Goal: Task Accomplishment & Management: Use online tool/utility

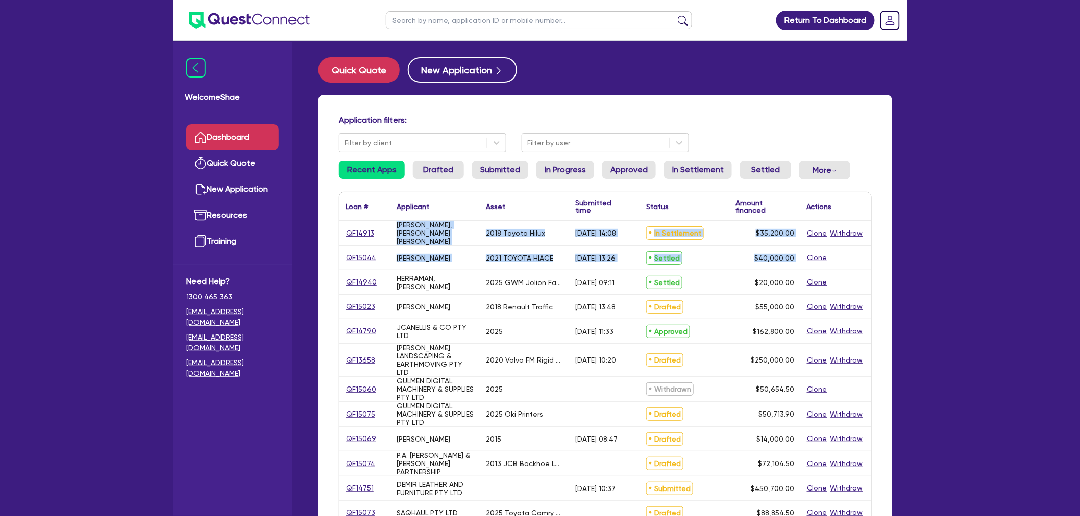
drag, startPoint x: 397, startPoint y: 233, endPoint x: 844, endPoint y: 257, distance: 447.7
click at [844, 257] on div "QF14913 [PERSON_NAME], [PERSON_NAME] [PERSON_NAME] 2018 Toyota Hilux [DATE] 14:…" at bounding box center [605, 471] width 532 height 501
click at [844, 257] on div "Clone" at bounding box center [835, 258] width 71 height 24
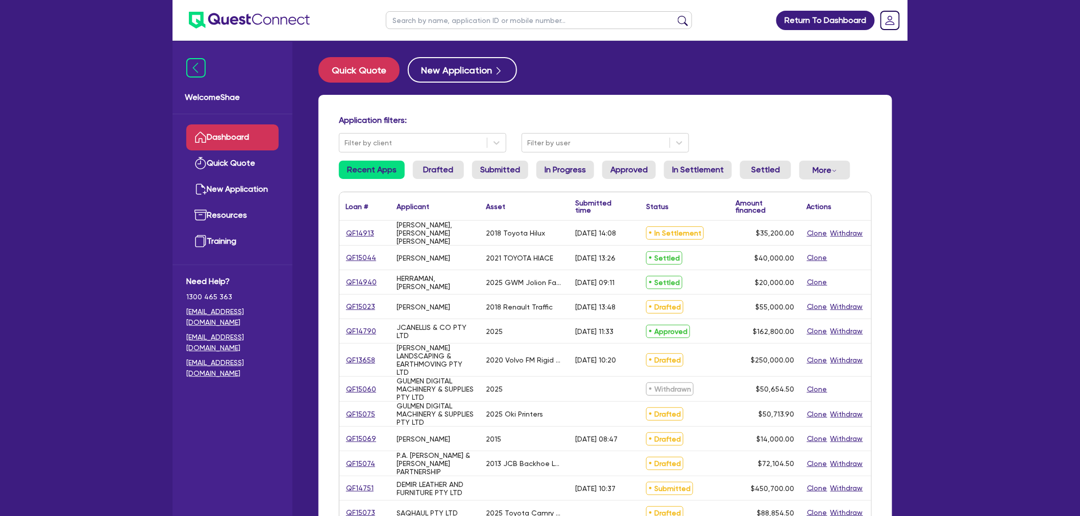
click at [400, 16] on input "text" at bounding box center [539, 20] width 306 height 18
click at [353, 70] on button "Quick Quote" at bounding box center [358, 70] width 81 height 26
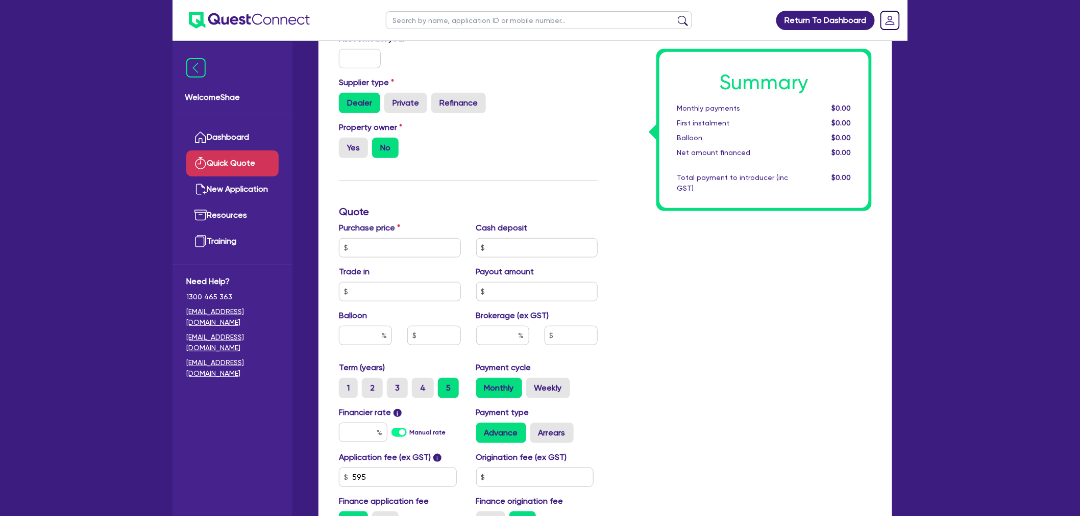
scroll to position [170, 0]
click at [396, 251] on input "text" at bounding box center [400, 246] width 122 height 19
type input "5"
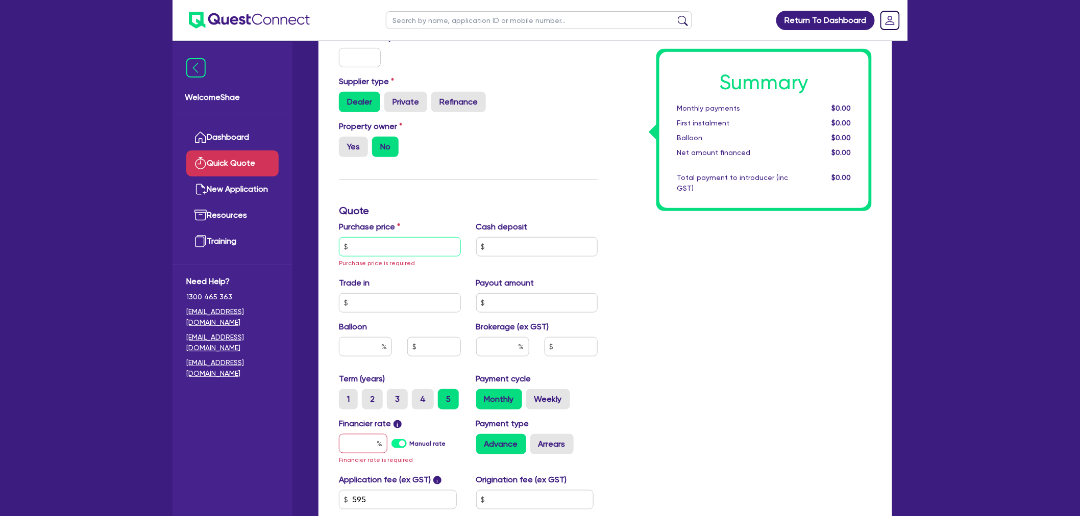
click at [391, 247] on input "text" at bounding box center [400, 246] width 122 height 19
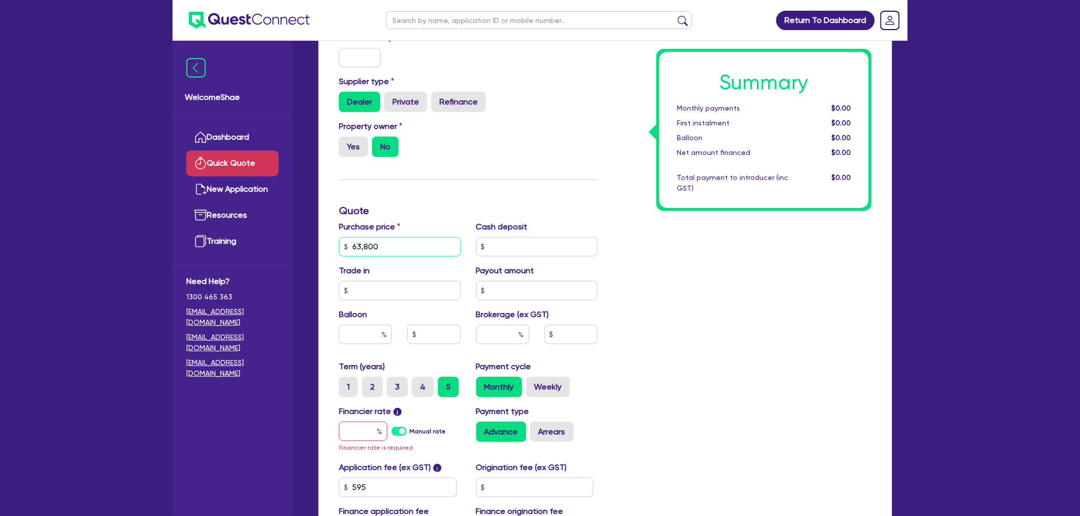
type input "63,800"
click at [695, 299] on div "Summary Monthly payments $0.00 First instalment $0.00 Balloon $0.00 Net amount …" at bounding box center [742, 247] width 274 height 608
click at [511, 248] on input "text" at bounding box center [537, 246] width 122 height 19
click at [501, 248] on input "text" at bounding box center [537, 246] width 122 height 19
type input "12,000"
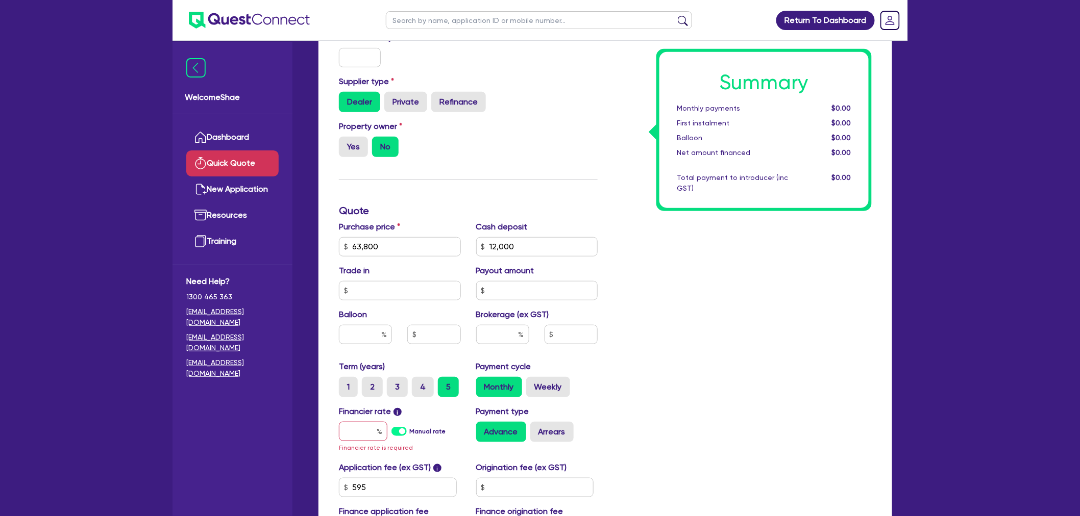
click at [722, 292] on div "Summary Monthly payments $0.00 First instalment $0.00 Balloon $0.00 Net amount …" at bounding box center [742, 247] width 274 height 608
click at [365, 440] on input "text" at bounding box center [363, 431] width 48 height 19
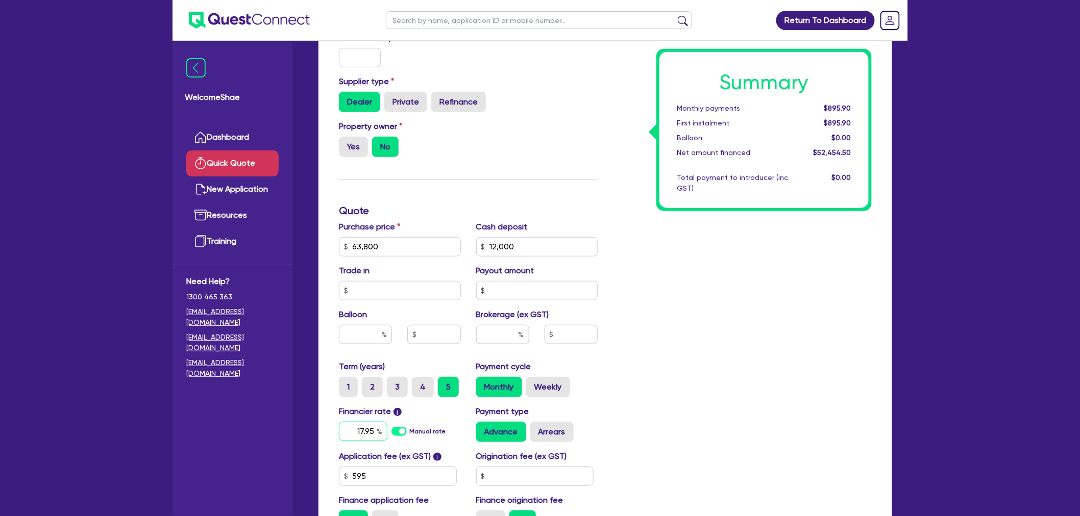
type input "17.95"
click at [748, 400] on div "Summary Monthly payments $1,310.97 First instalment $1,310.97 Balloon $0.00 Net…" at bounding box center [742, 241] width 274 height 597
click at [501, 338] on input "text" at bounding box center [502, 334] width 53 height 19
type input "8"
type input "4,196.36"
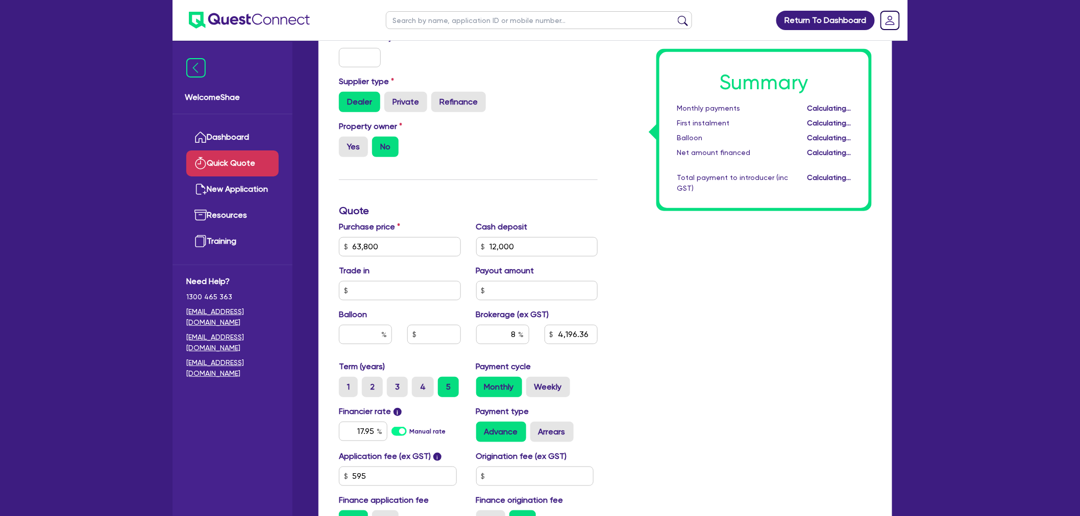
click at [664, 382] on div "Summary Monthly payments Calculating... First instalment Calculating... Balloon…" at bounding box center [742, 241] width 274 height 597
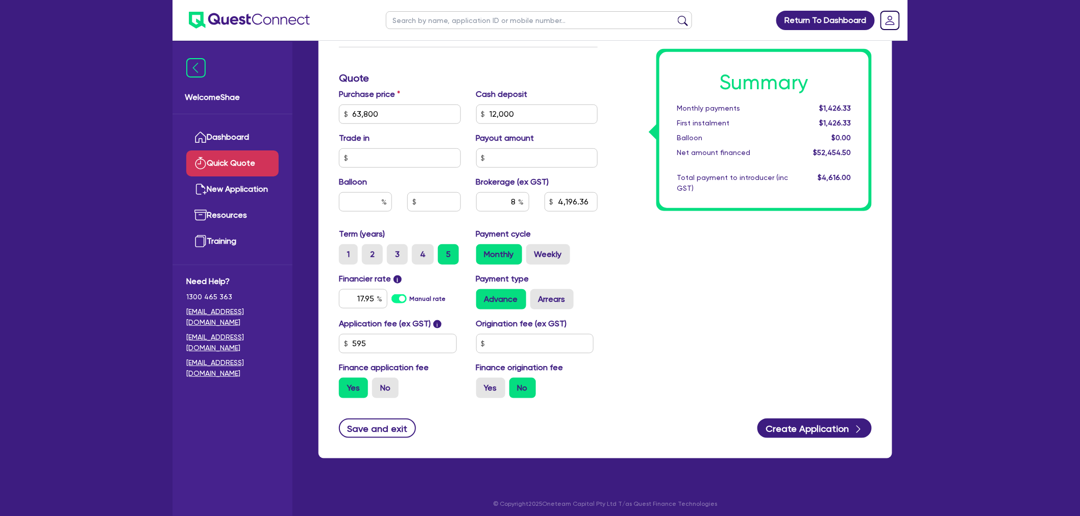
scroll to position [307, 0]
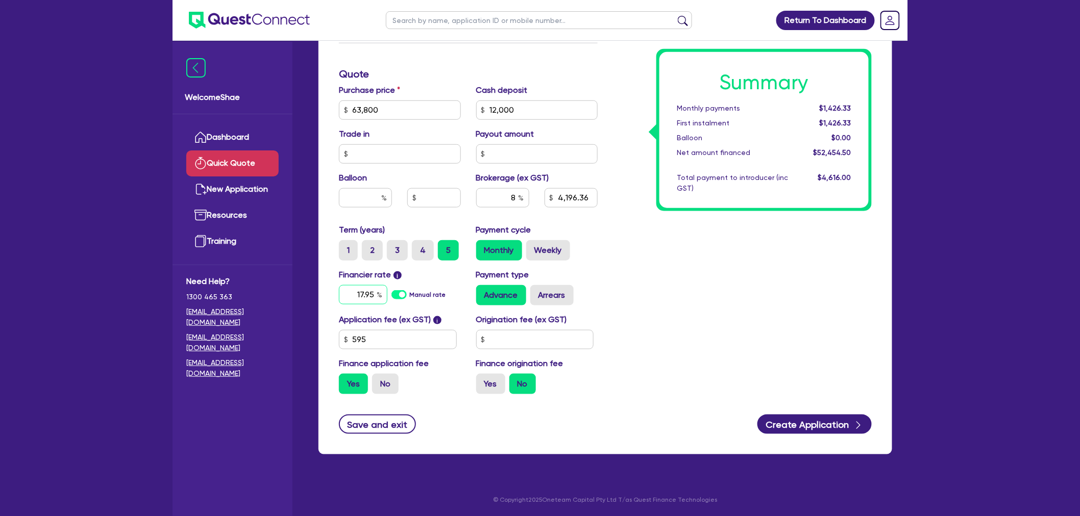
drag, startPoint x: 358, startPoint y: 293, endPoint x: 378, endPoint y: 293, distance: 19.4
click at [378, 293] on div "17.95" at bounding box center [363, 294] width 48 height 19
click at [362, 295] on input "17.95" at bounding box center [363, 294] width 48 height 19
drag, startPoint x: 375, startPoint y: 292, endPoint x: 351, endPoint y: 287, distance: 24.5
click at [351, 287] on input "17.95" at bounding box center [363, 294] width 48 height 19
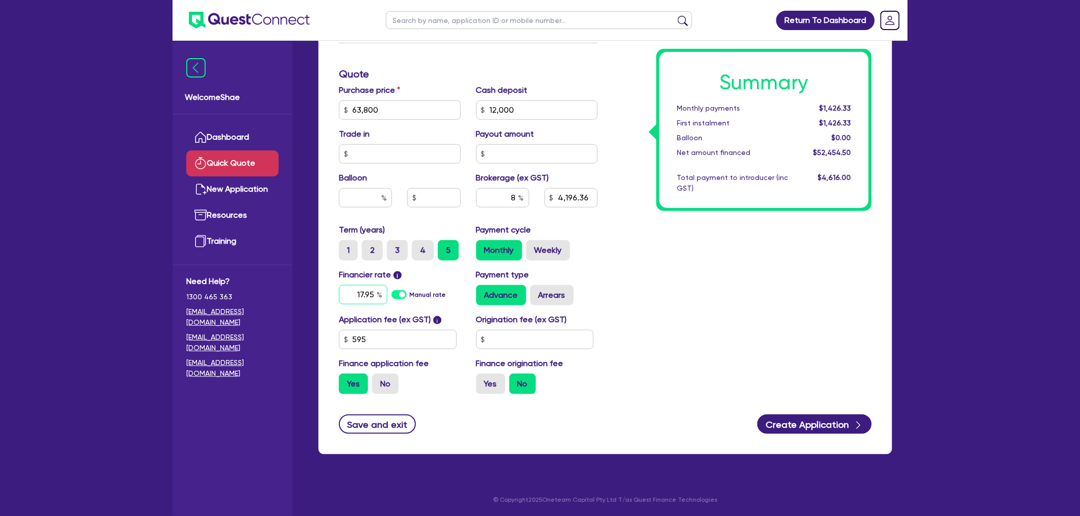
click at [356, 299] on input "17.95" at bounding box center [363, 294] width 48 height 19
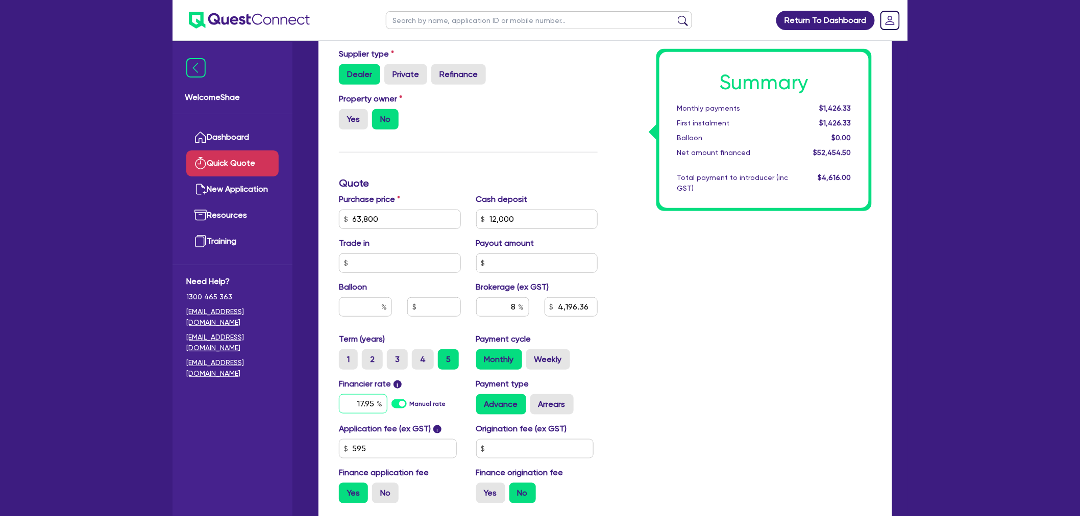
scroll to position [193, 0]
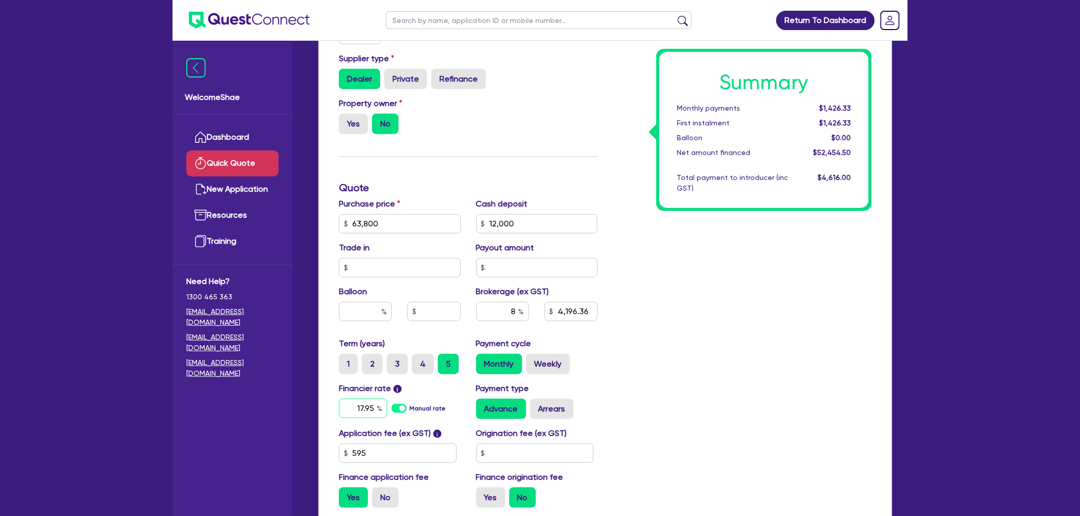
drag, startPoint x: 374, startPoint y: 409, endPoint x: 354, endPoint y: 405, distance: 20.3
click at [354, 405] on input "17.95" at bounding box center [363, 408] width 48 height 19
click at [664, 379] on div "Summary Monthly payments $1,426.33 First instalment $1,426.33 Balloon $0.00 Net…" at bounding box center [742, 218] width 274 height 597
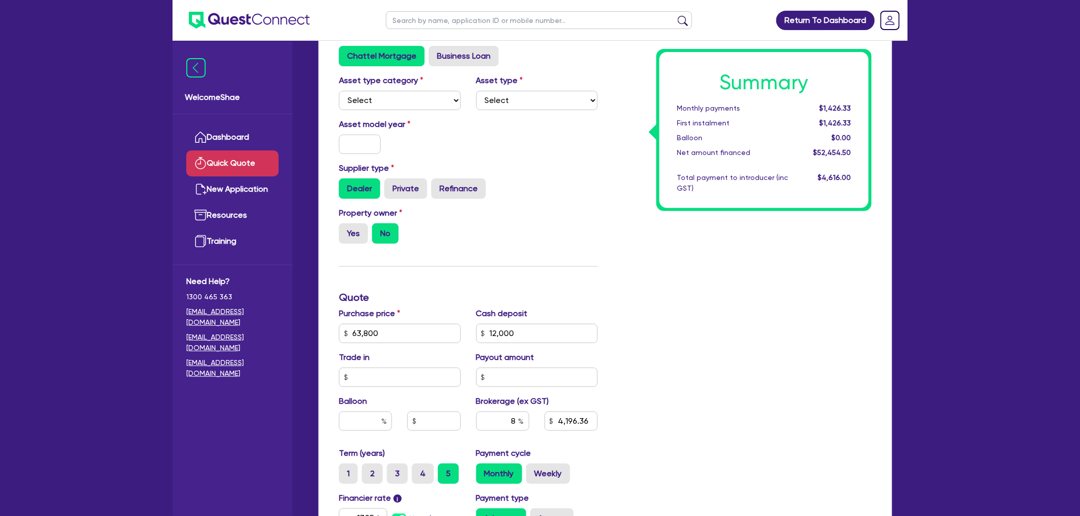
scroll to position [80, 0]
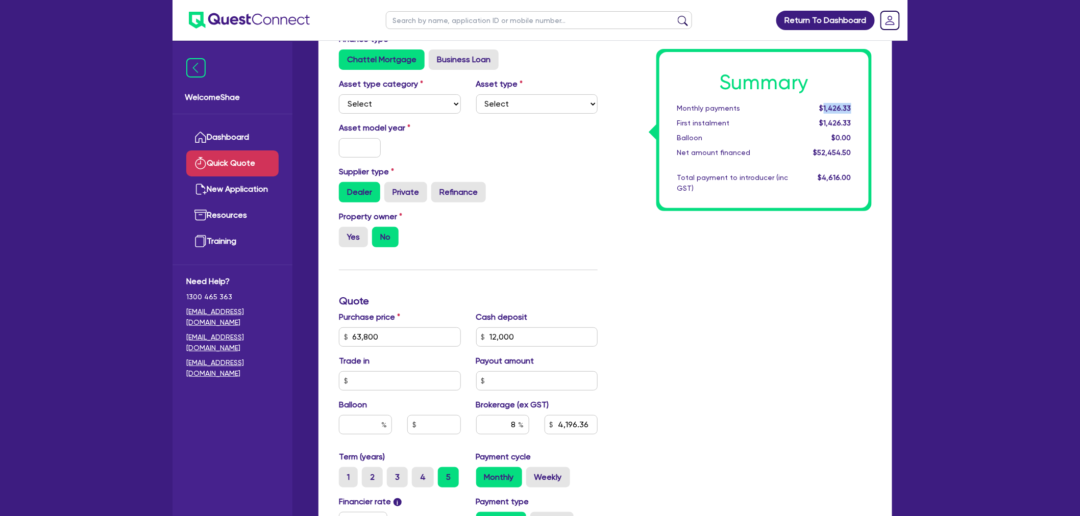
drag, startPoint x: 826, startPoint y: 109, endPoint x: 867, endPoint y: 104, distance: 41.1
click at [867, 104] on div "Summary Monthly payments $1,426.33 First instalment $1,426.33 Balloon $0.00 Net…" at bounding box center [763, 130] width 209 height 156
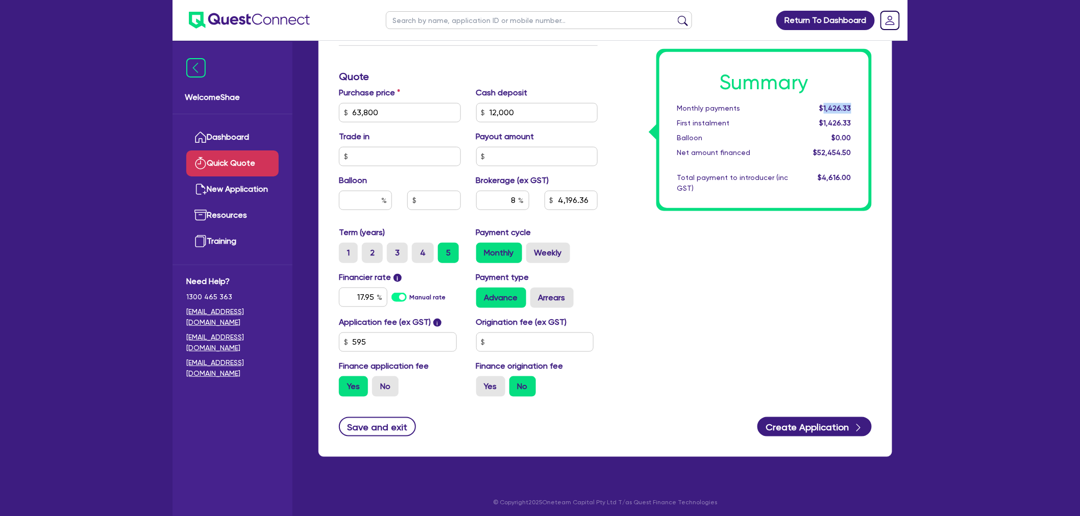
scroll to position [307, 0]
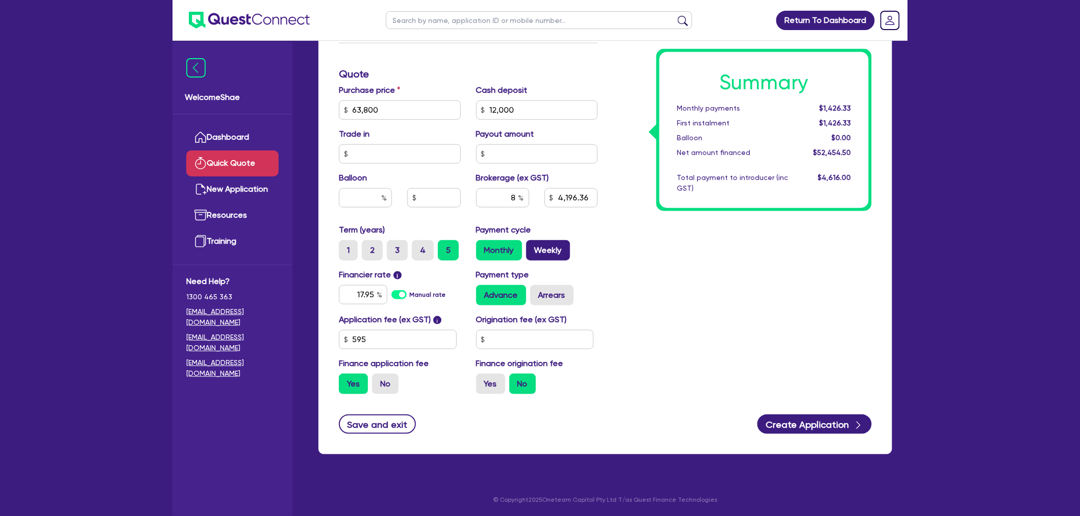
click at [537, 250] on label "Weekly" at bounding box center [548, 250] width 44 height 20
click at [533, 247] on input "Weekly" at bounding box center [529, 243] width 7 height 7
radio input "true"
type input "4,196.36"
drag, startPoint x: 349, startPoint y: 297, endPoint x: 399, endPoint y: 297, distance: 50.0
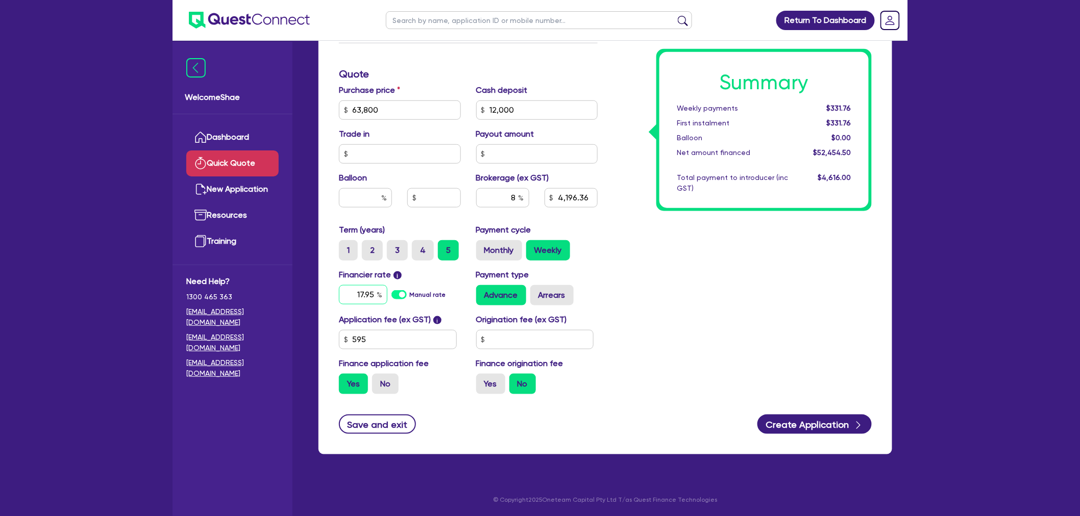
click at [399, 297] on div "17.95 Manual rate" at bounding box center [400, 294] width 122 height 19
type input "14"
type input "4,196.36"
click at [518, 243] on label "Monthly" at bounding box center [499, 250] width 46 height 20
click at [483, 243] on input "Monthly" at bounding box center [479, 243] width 7 height 7
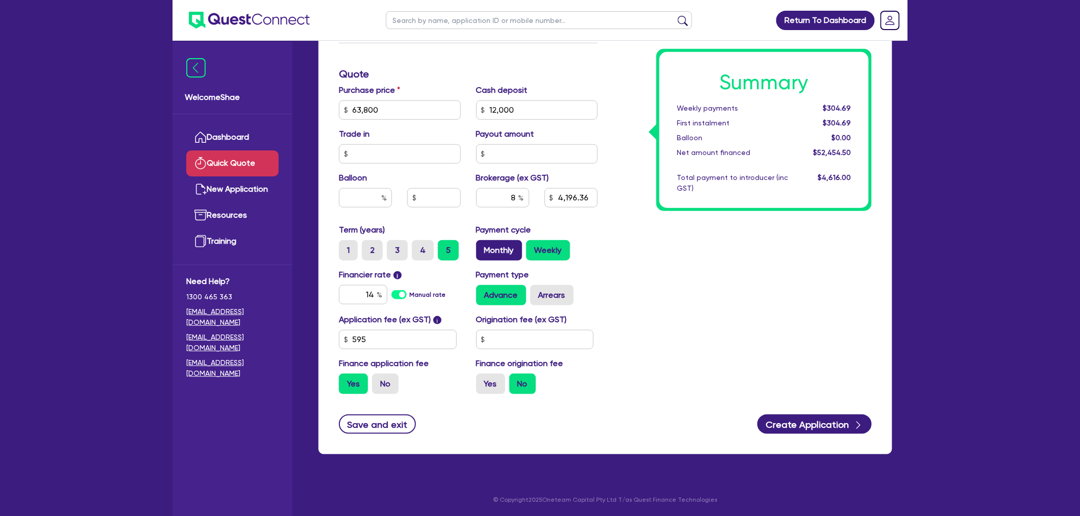
radio input "true"
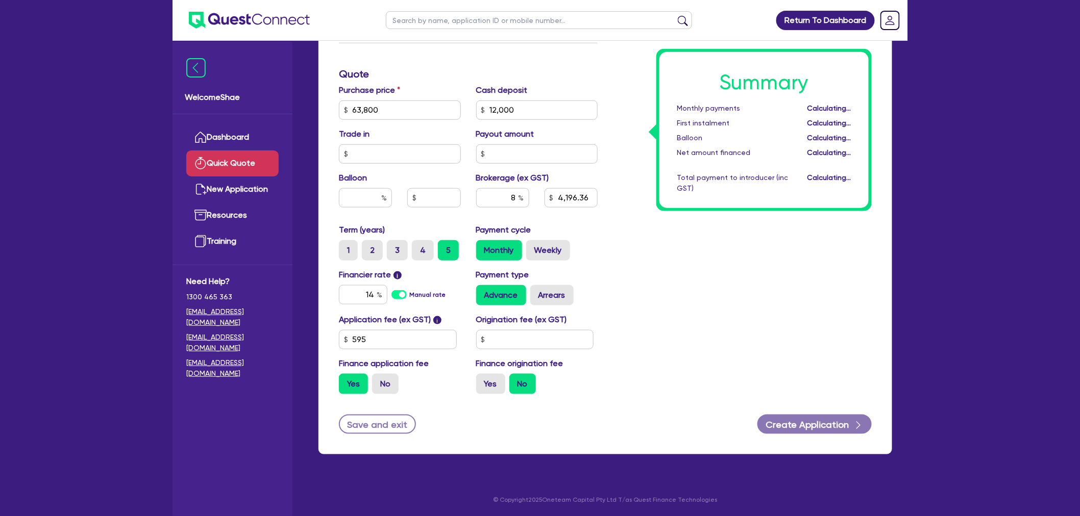
type input "4,196.36"
click at [691, 275] on div "Summary Monthly payments $1,312.62 First instalment $1,312.62 Balloon $0.00 Net…" at bounding box center [742, 104] width 274 height 597
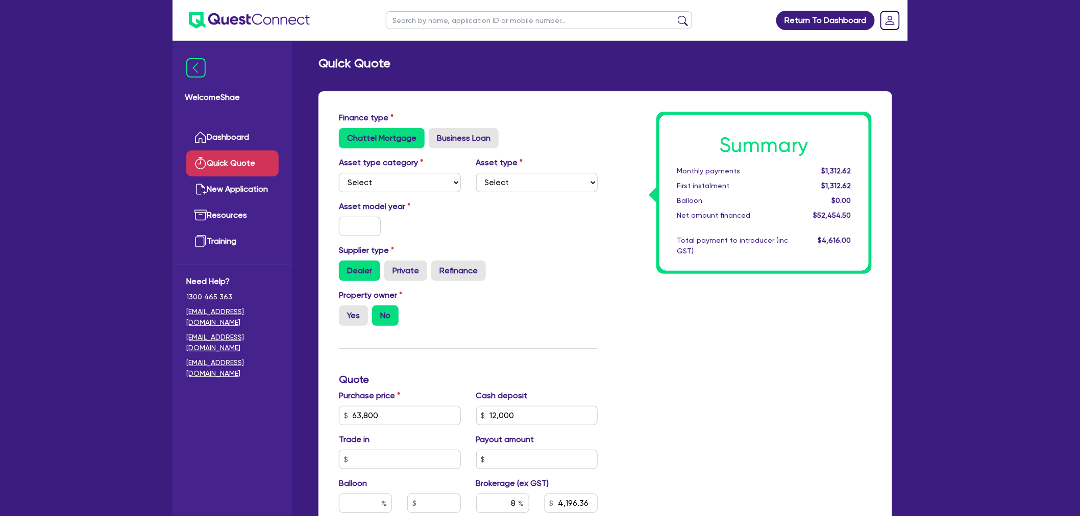
scroll to position [0, 0]
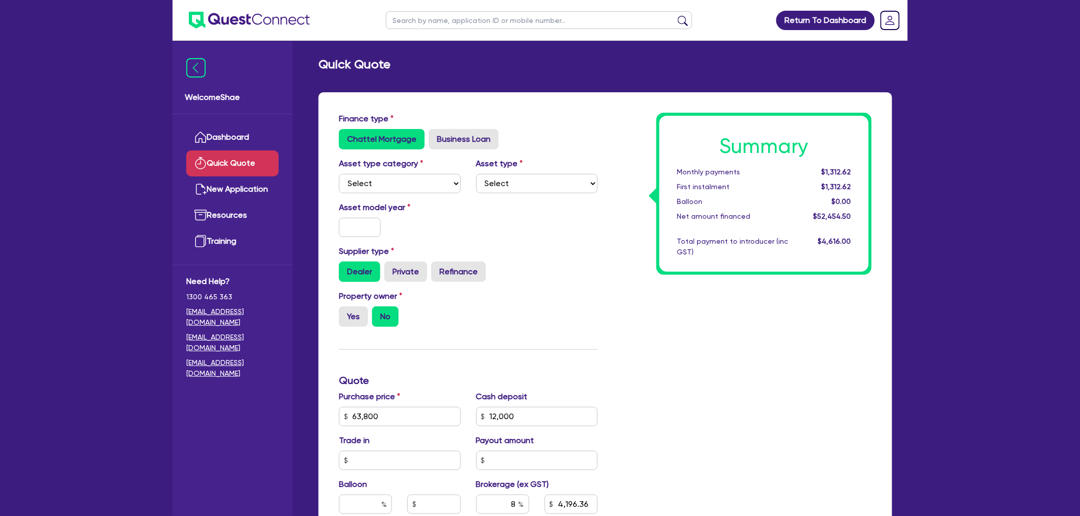
click at [383, 64] on h2 "Quick Quote" at bounding box center [354, 64] width 72 height 15
drag, startPoint x: 391, startPoint y: 64, endPoint x: 316, endPoint y: 64, distance: 75.0
click at [316, 64] on div "Quick Quote" at bounding box center [605, 64] width 589 height 15
drag, startPoint x: 319, startPoint y: 63, endPoint x: 401, endPoint y: 65, distance: 81.7
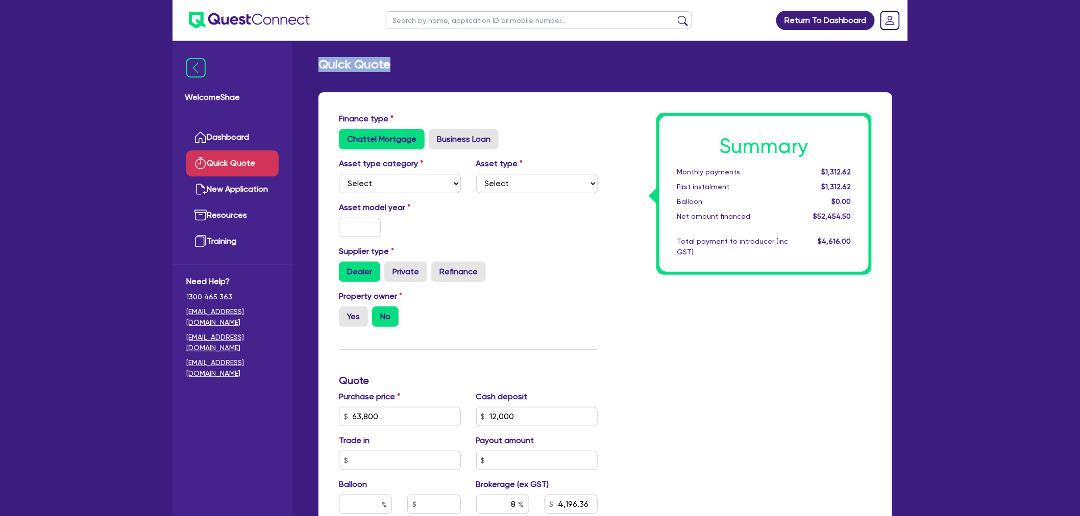
click at [401, 65] on div "Quick Quote" at bounding box center [605, 64] width 589 height 15
click at [398, 65] on div "Quick Quote" at bounding box center [605, 64] width 589 height 15
click at [383, 67] on h2 "Quick Quote" at bounding box center [354, 64] width 72 height 15
drag, startPoint x: 393, startPoint y: 64, endPoint x: 314, endPoint y: 61, distance: 78.7
click at [314, 61] on div "Quick Quote" at bounding box center [605, 64] width 589 height 15
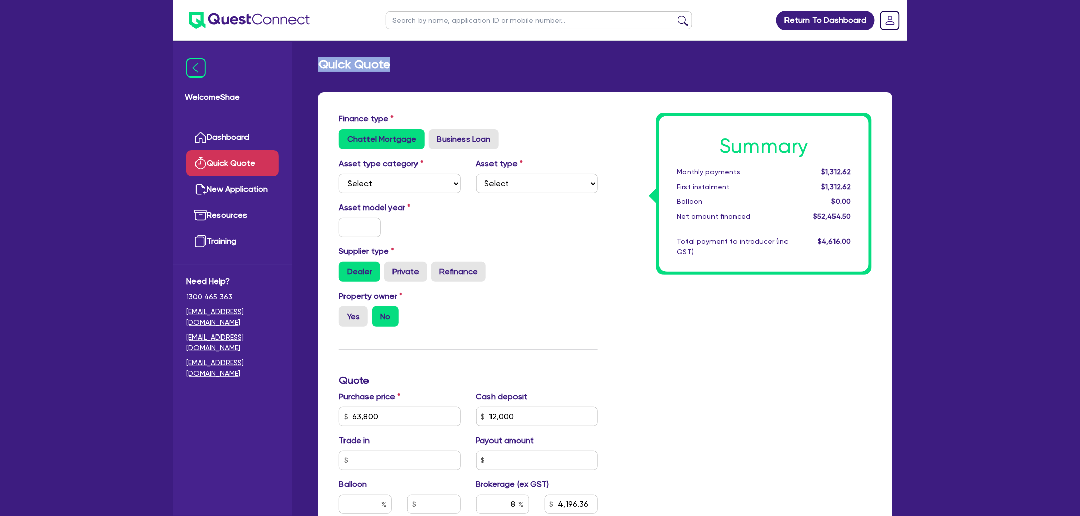
click at [318, 63] on div "Quick Quote" at bounding box center [605, 64] width 589 height 15
click at [320, 62] on h2 "Quick Quote" at bounding box center [354, 64] width 72 height 15
drag, startPoint x: 320, startPoint y: 63, endPoint x: 397, endPoint y: 64, distance: 77.1
click at [397, 64] on div "Quick Quote" at bounding box center [605, 64] width 589 height 15
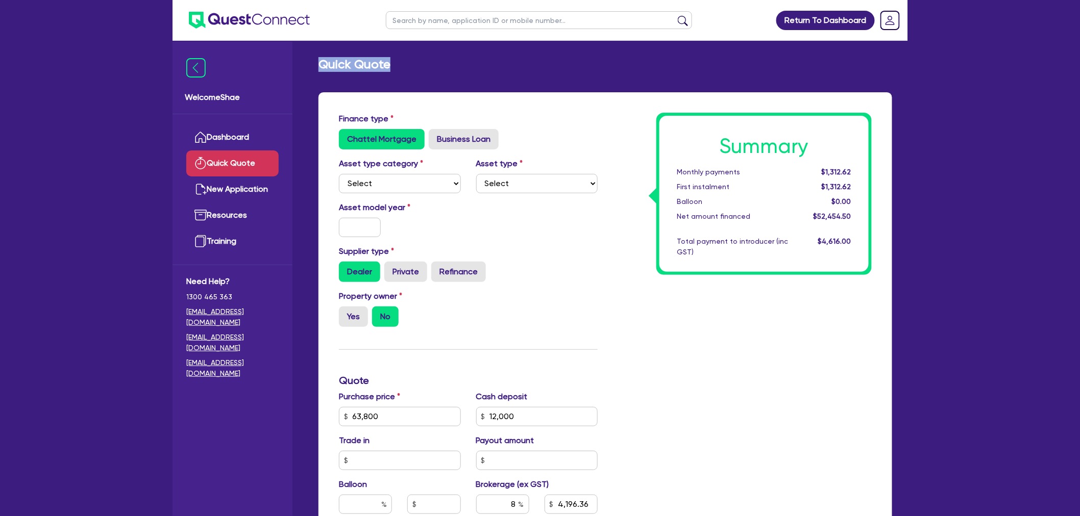
drag, startPoint x: 390, startPoint y: 65, endPoint x: 319, endPoint y: 61, distance: 71.1
click at [319, 61] on div "Quick Quote" at bounding box center [605, 64] width 589 height 15
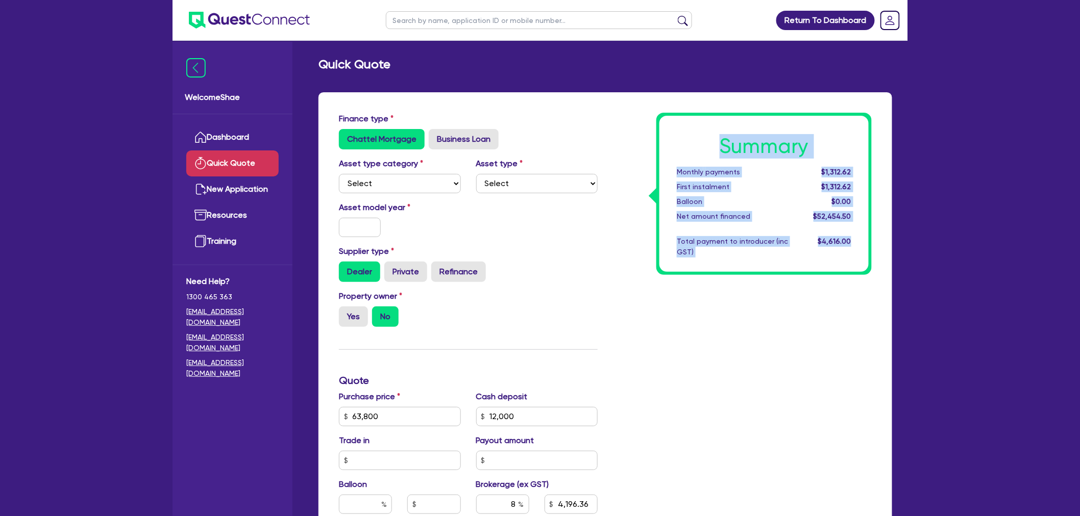
drag, startPoint x: 721, startPoint y: 144, endPoint x: 865, endPoint y: 246, distance: 175.7
click at [865, 246] on div "Summary Monthly payments $1,312.62 First instalment $1,312.62 Balloon $0.00 Net…" at bounding box center [763, 194] width 209 height 156
click at [852, 246] on div "$4,616.00" at bounding box center [827, 246] width 63 height 21
drag, startPoint x: 856, startPoint y: 241, endPoint x: 718, endPoint y: 141, distance: 171.0
click at [718, 141] on div "Summary Monthly payments $1,312.62 First instalment $1,312.62 Balloon $0.00 Net…" at bounding box center [763, 194] width 209 height 156
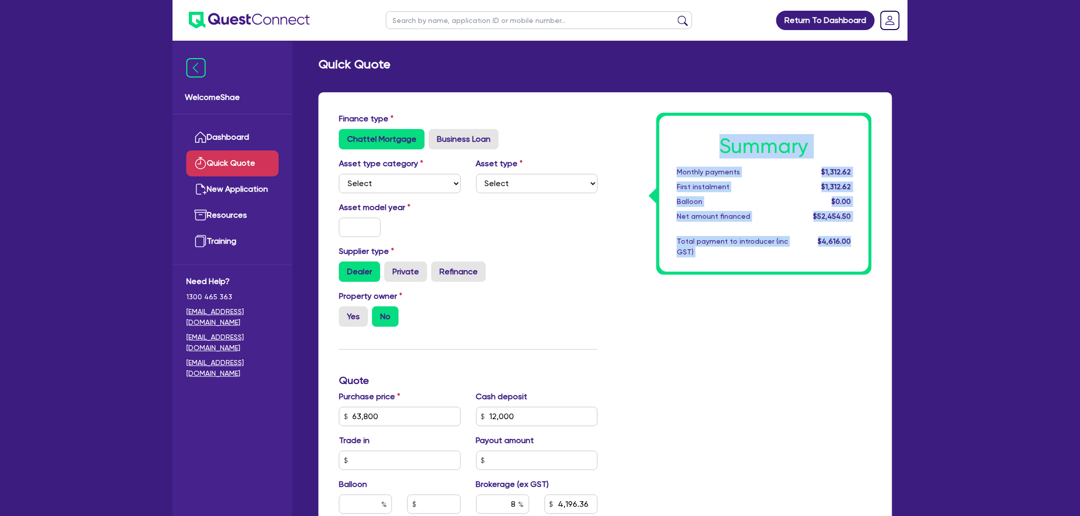
click at [718, 141] on h1 "Summary" at bounding box center [764, 146] width 175 height 24
drag, startPoint x: 719, startPoint y: 145, endPoint x: 849, endPoint y: 247, distance: 165.5
click at [849, 247] on div "Summary Monthly payments $1,312.62 First instalment $1,312.62 Balloon $0.00 Net…" at bounding box center [763, 194] width 209 height 156
click at [849, 263] on div "Summary Monthly payments $1,312.62 First instalment $1,312.62 Balloon $0.00 Net…" at bounding box center [763, 194] width 209 height 156
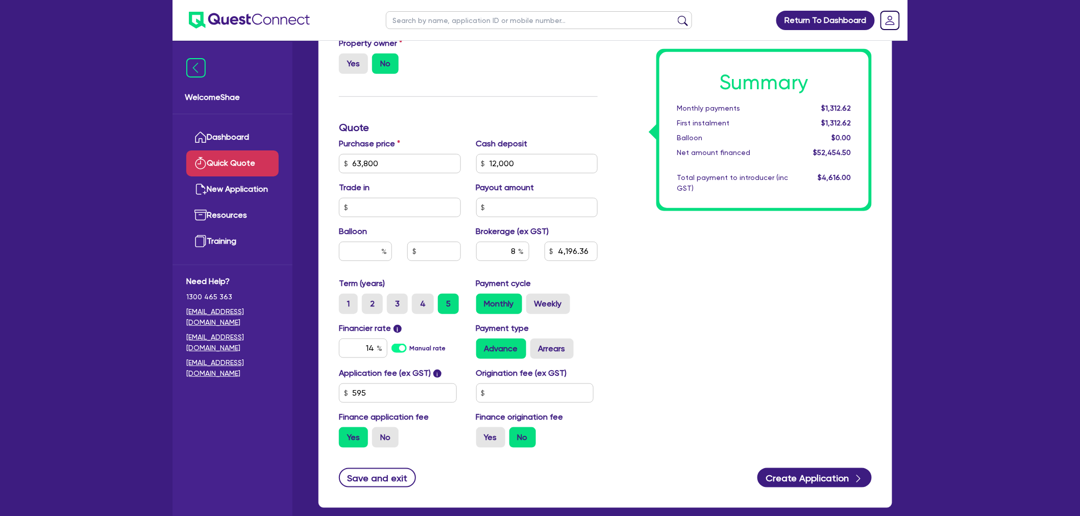
scroll to position [307, 0]
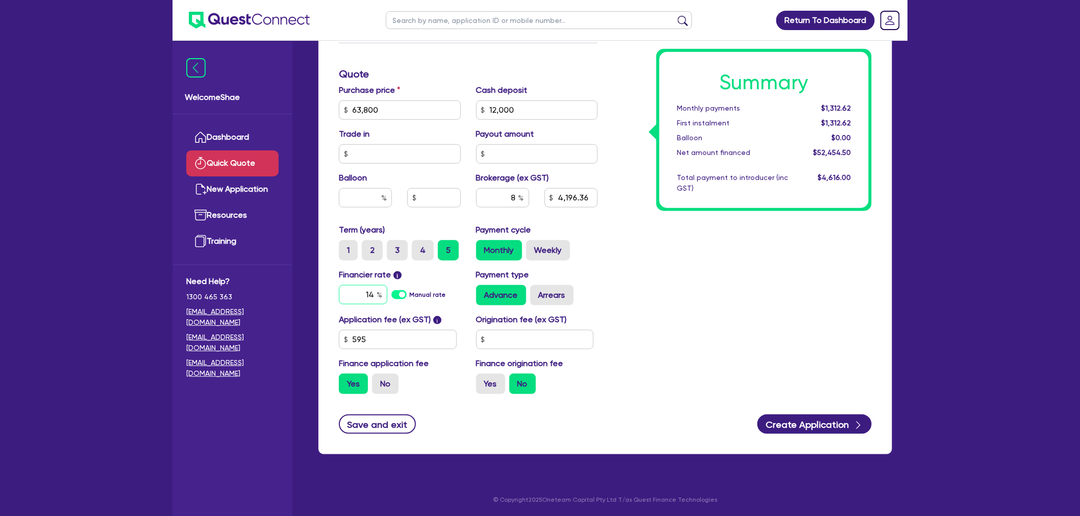
drag, startPoint x: 363, startPoint y: 295, endPoint x: 375, endPoint y: 295, distance: 12.2
click at [375, 295] on input "14" at bounding box center [363, 294] width 48 height 19
click at [697, 343] on div "Summary Monthly payments $1,312.62 First instalment $1,312.62 Balloon $0.00 Net…" at bounding box center [742, 104] width 274 height 597
click at [541, 249] on label "Weekly" at bounding box center [548, 250] width 44 height 20
click at [533, 247] on input "Weekly" at bounding box center [529, 243] width 7 height 7
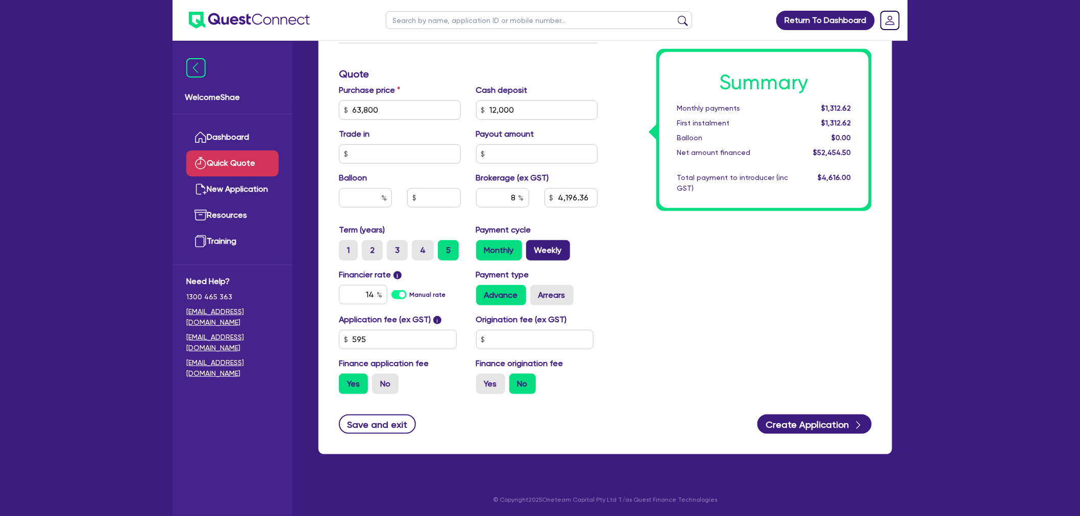
radio input "true"
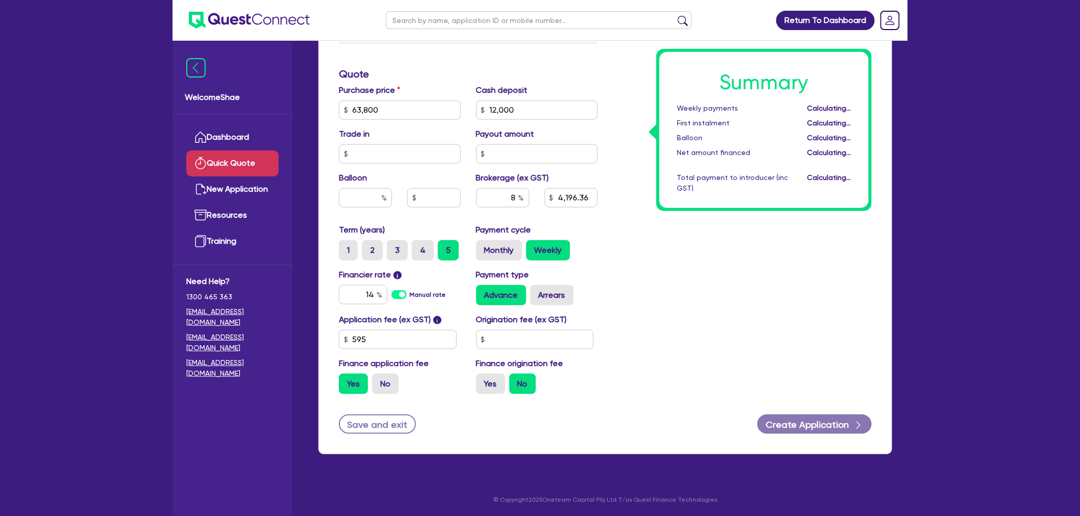
type input "4,196.36"
drag, startPoint x: 358, startPoint y: 289, endPoint x: 380, endPoint y: 292, distance: 21.7
click at [380, 292] on div "14" at bounding box center [363, 294] width 48 height 19
type input "17.95"
type input "4,196.36"
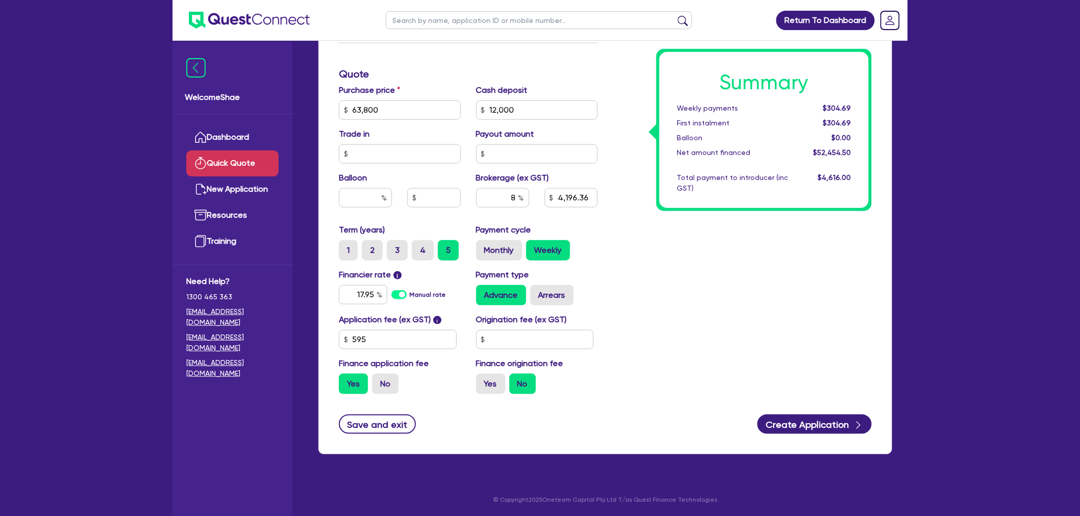
click at [675, 283] on div "Summary Weekly payments $304.69 First instalment $304.69 Balloon $0.00 Net amou…" at bounding box center [742, 104] width 274 height 597
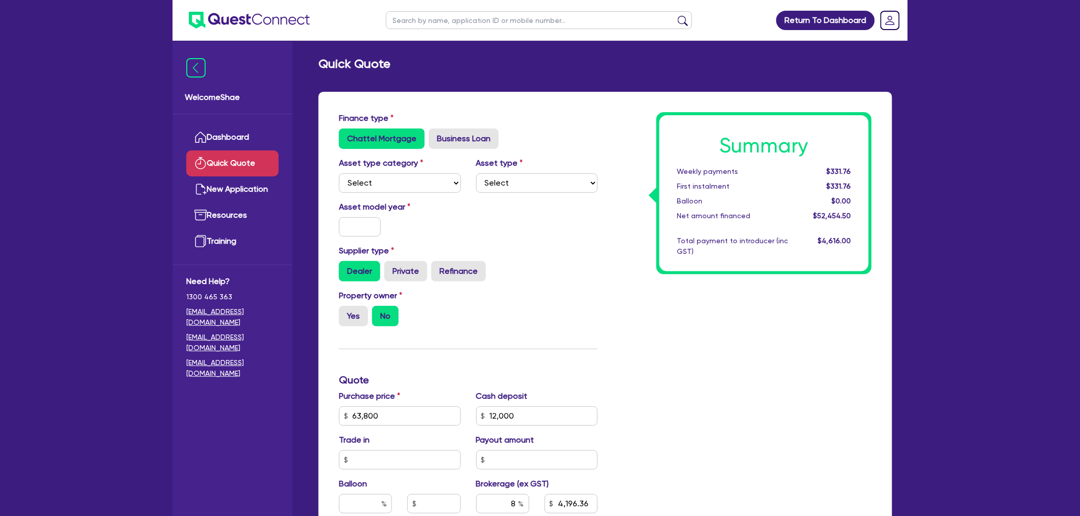
scroll to position [0, 0]
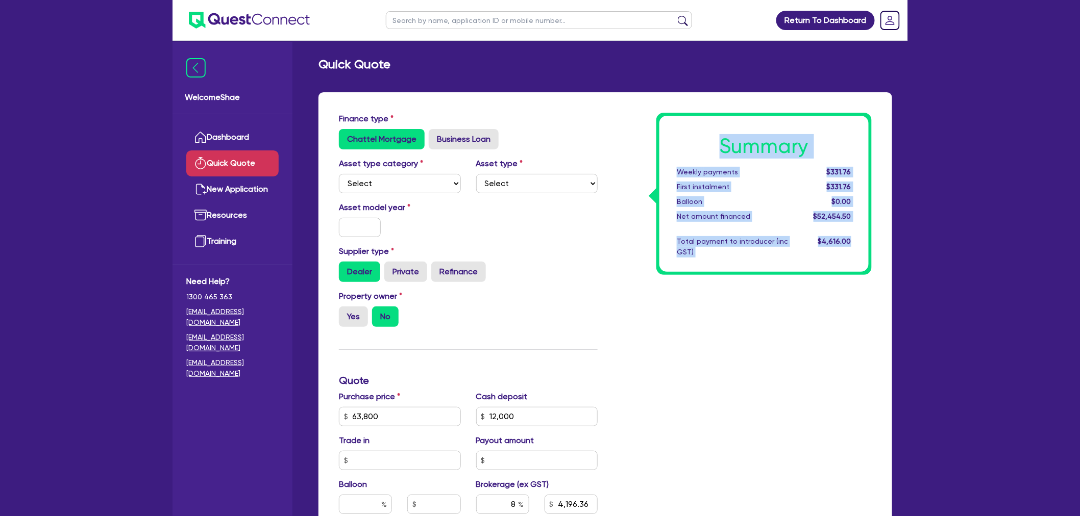
drag, startPoint x: 720, startPoint y: 145, endPoint x: 860, endPoint y: 247, distance: 174.0
click at [860, 247] on div "Summary Weekly payments $331.76 First instalment $331.76 Balloon $0.00 Net amou…" at bounding box center [763, 194] width 209 height 156
drag, startPoint x: 860, startPoint y: 242, endPoint x: 723, endPoint y: 141, distance: 170.2
click at [723, 141] on div "Summary Weekly payments $331.76 First instalment $331.76 Balloon $0.00 Net amou…" at bounding box center [763, 194] width 209 height 156
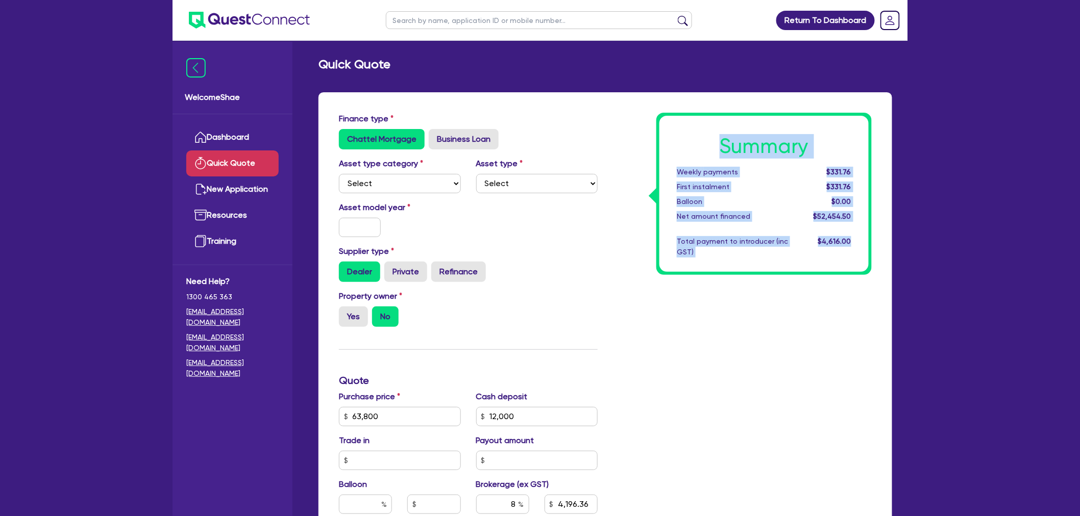
click at [722, 140] on h1 "Summary" at bounding box center [764, 146] width 175 height 24
